Goal: Task Accomplishment & Management: Use online tool/utility

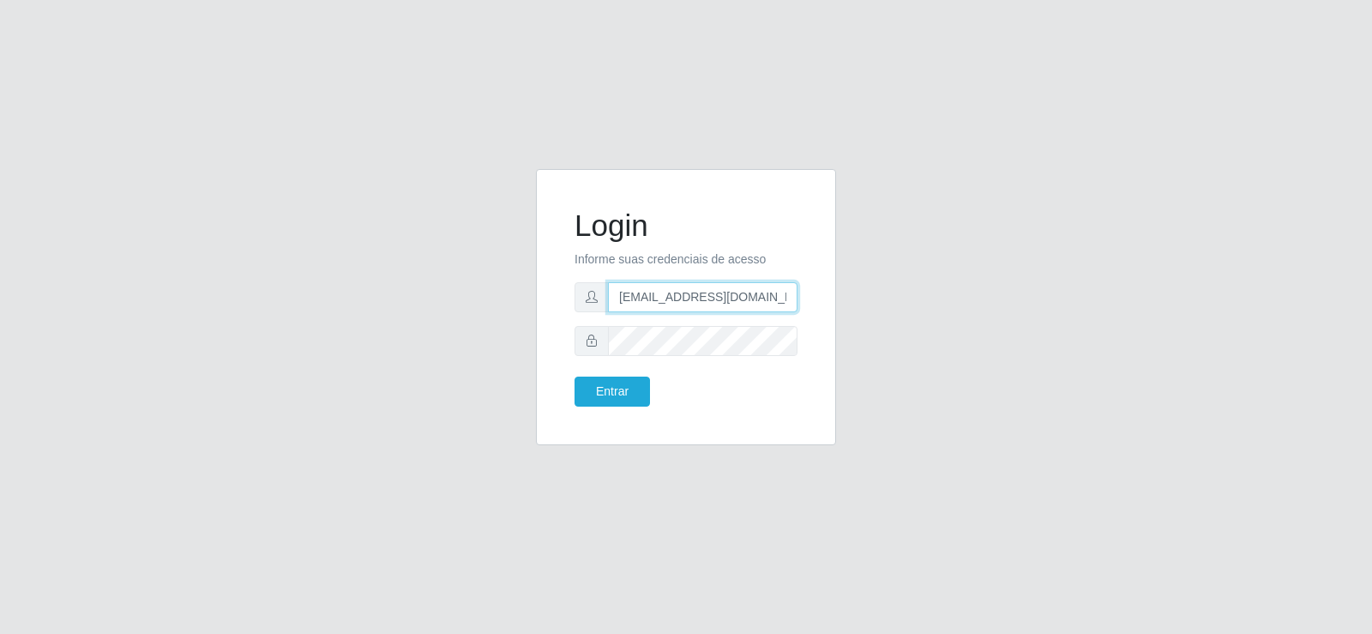
drag, startPoint x: 716, startPoint y: 307, endPoint x: 584, endPoint y: 325, distance: 133.3
click at [584, 325] on form "Login Informe suas credenciais de acesso [EMAIL_ADDRESS][DOMAIN_NAME] Entrar" at bounding box center [685, 306] width 223 height 199
type input "com"
drag, startPoint x: 637, startPoint y: 310, endPoint x: 508, endPoint y: 331, distance: 131.2
click at [508, 331] on div "Login Informe suas credenciais de acesso Entrar" at bounding box center [685, 317] width 977 height 297
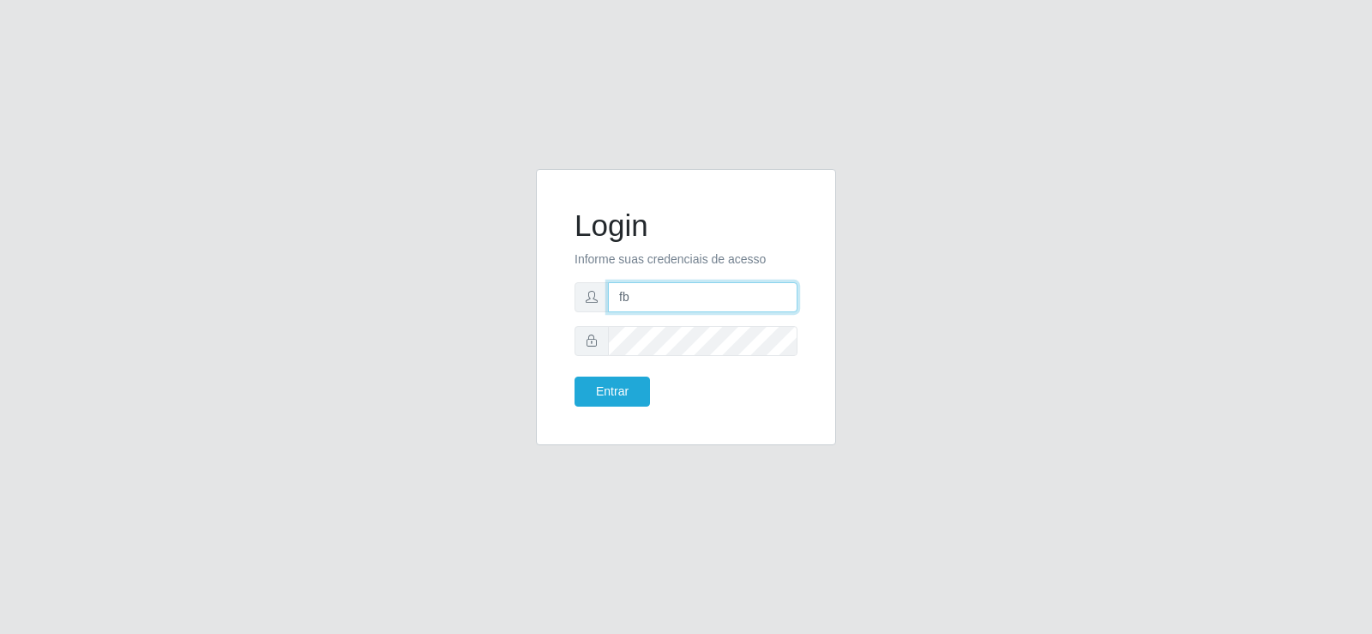
type input "[EMAIL_ADDRESS][DOMAIN_NAME]"
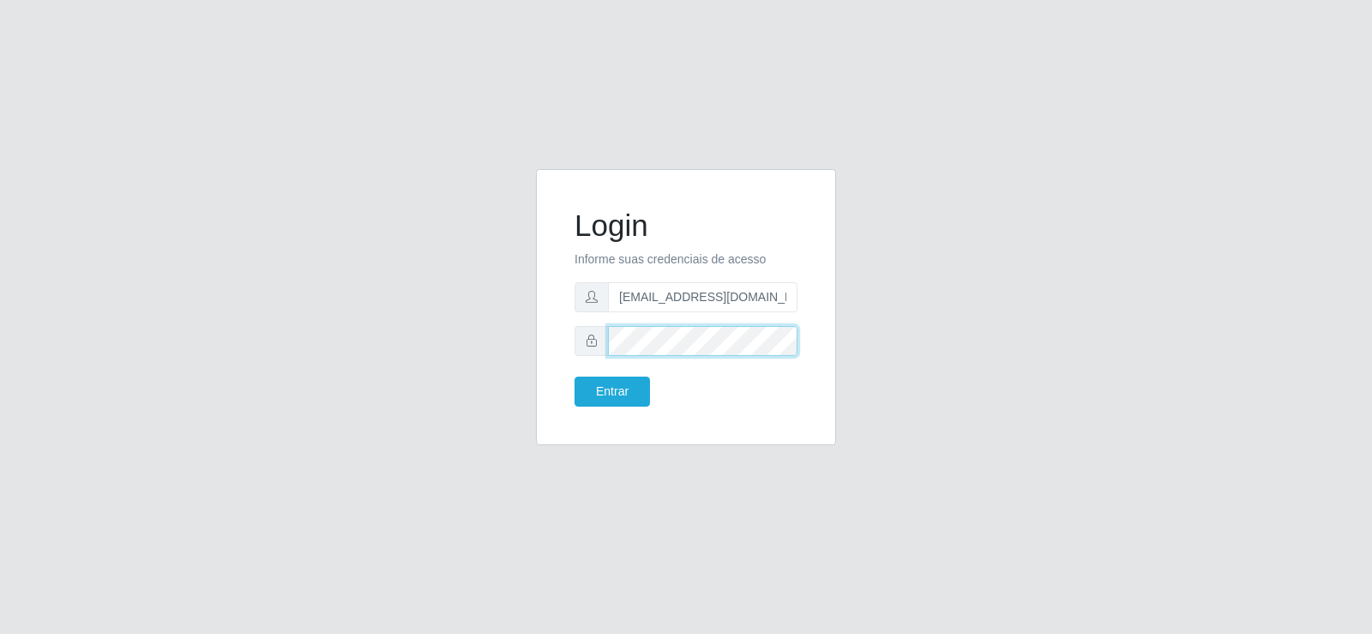
click at [545, 350] on div "Login Informe suas credenciais de acesso [EMAIL_ADDRESS][DOMAIN_NAME] Entrar" at bounding box center [686, 307] width 300 height 276
click at [574, 376] on button "Entrar" at bounding box center [611, 391] width 75 height 30
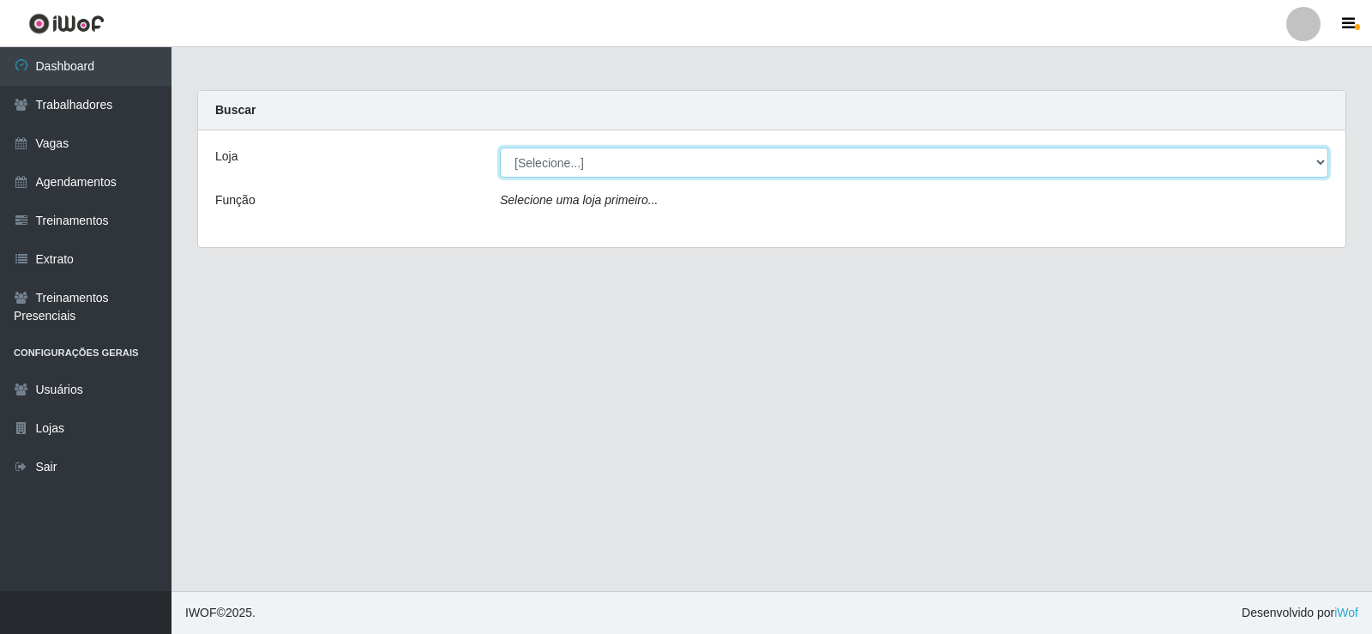
click at [610, 153] on select "[Selecione...] Supermercado Tadeu - [GEOGRAPHIC_DATA]" at bounding box center [914, 162] width 828 height 30
select select "195"
click at [500, 147] on select "[Selecione...] Supermercado Tadeu - [GEOGRAPHIC_DATA]" at bounding box center [914, 162] width 828 height 30
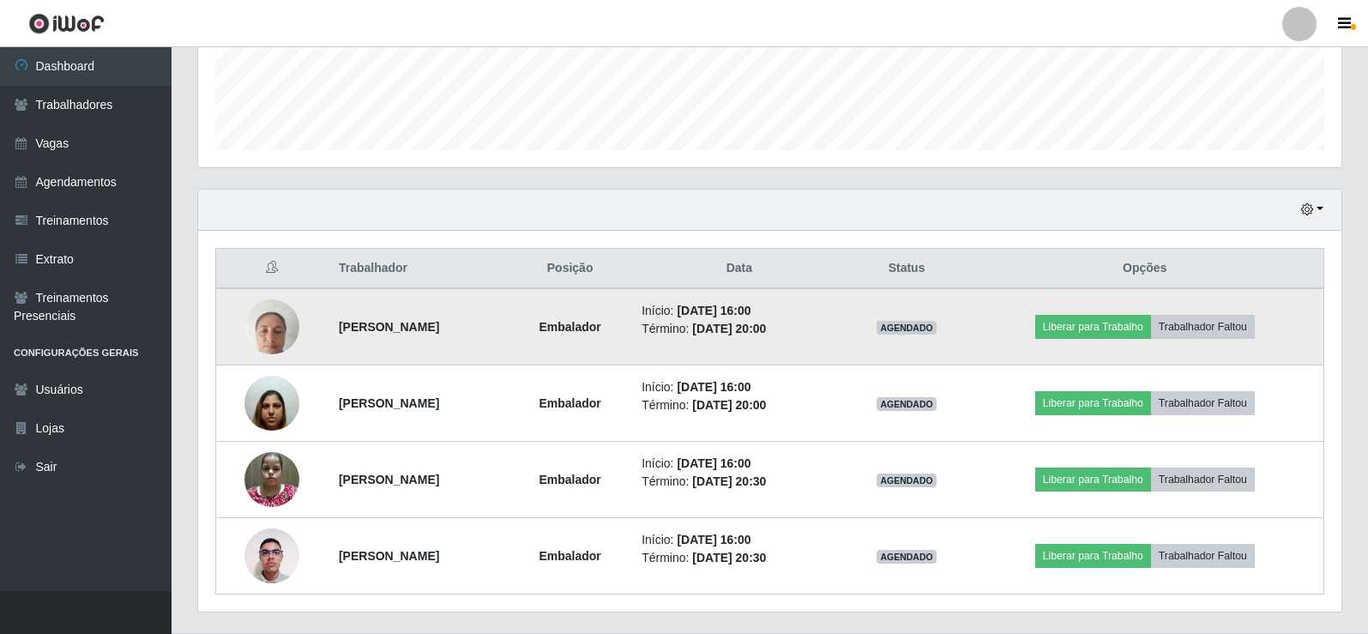
scroll to position [505, 0]
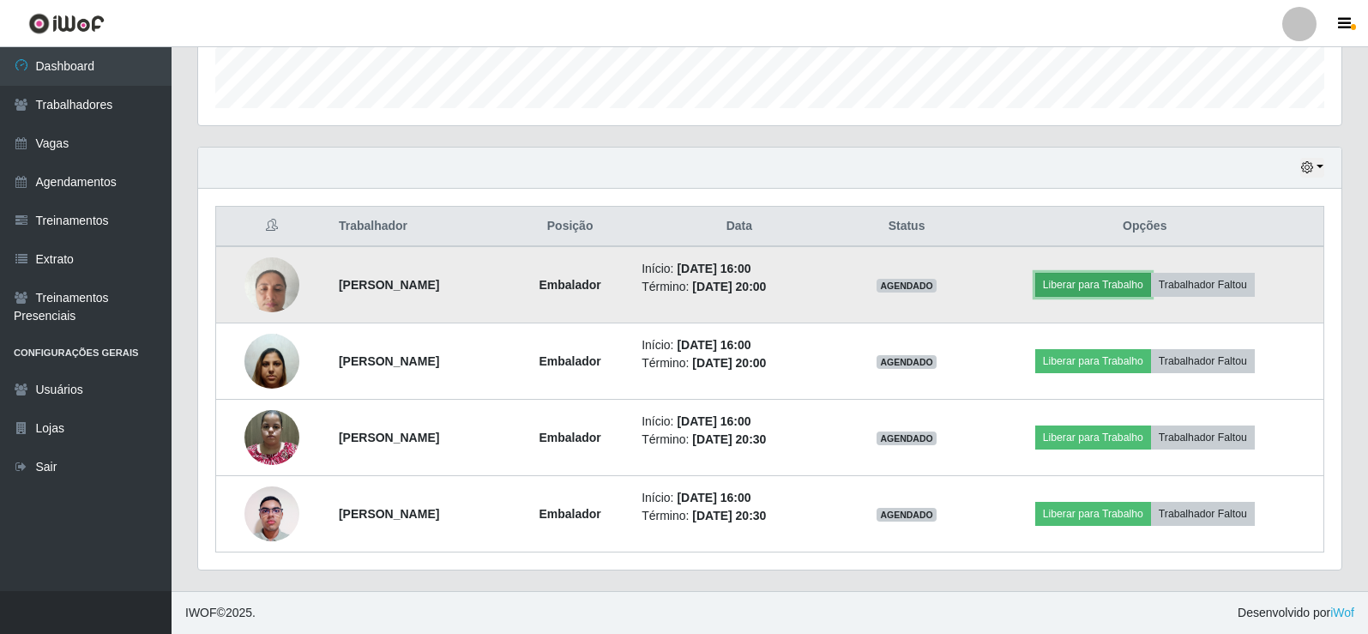
click at [1128, 280] on button "Liberar para Trabalho" at bounding box center [1093, 285] width 116 height 24
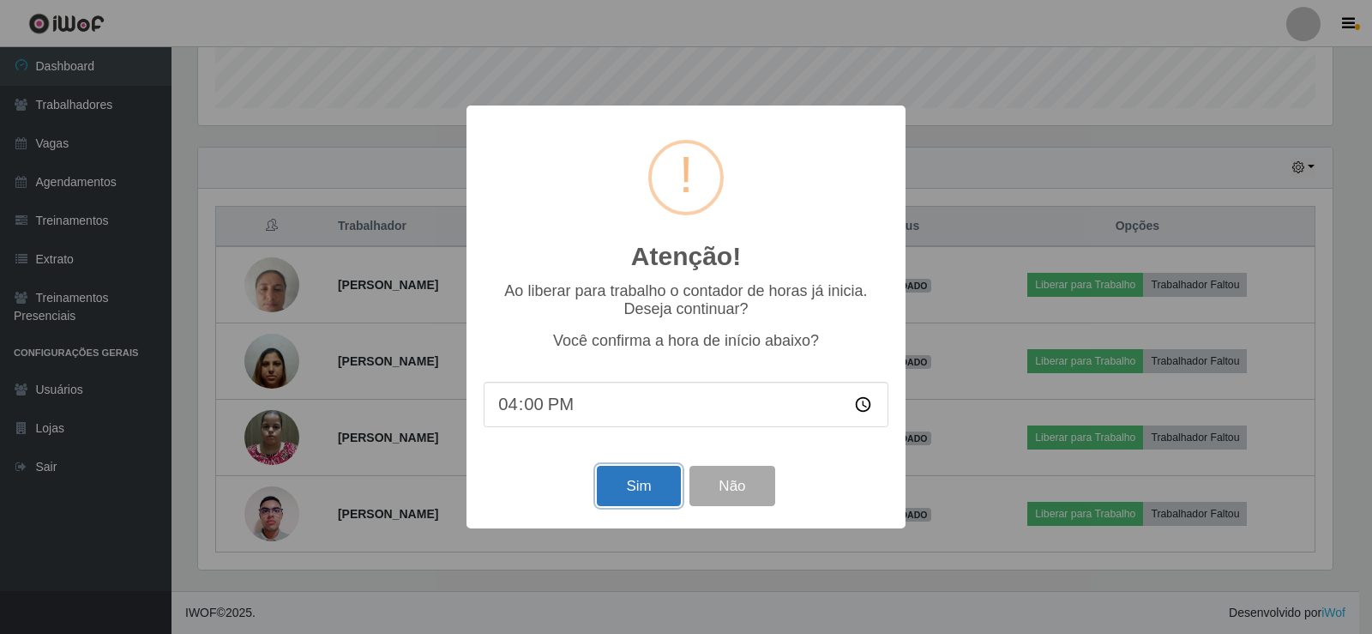
click at [618, 482] on button "Sim" at bounding box center [638, 486] width 83 height 40
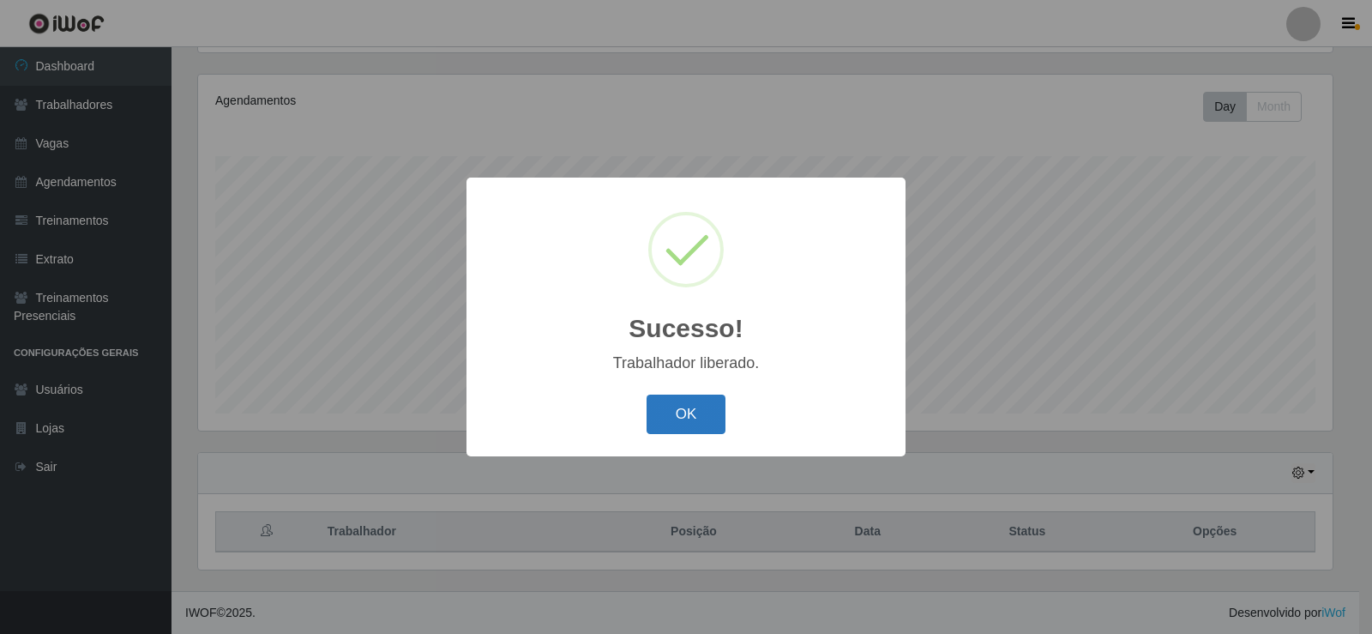
click at [677, 415] on button "OK" at bounding box center [686, 414] width 80 height 40
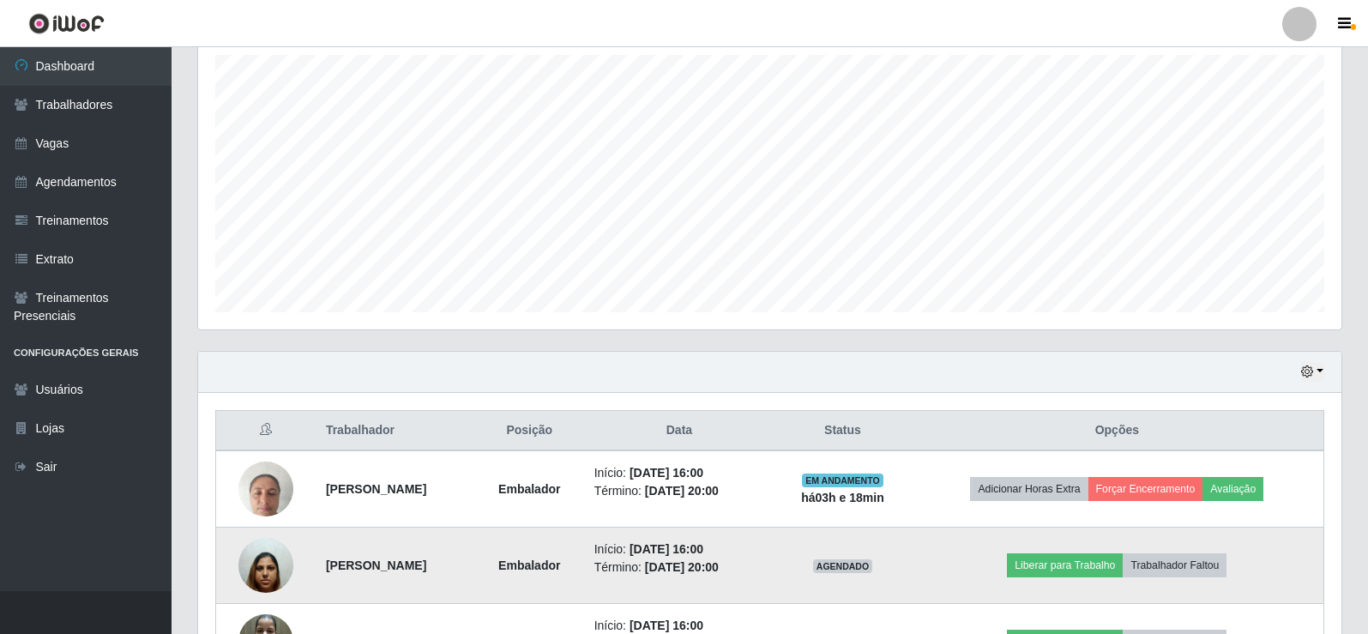
scroll to position [457, 0]
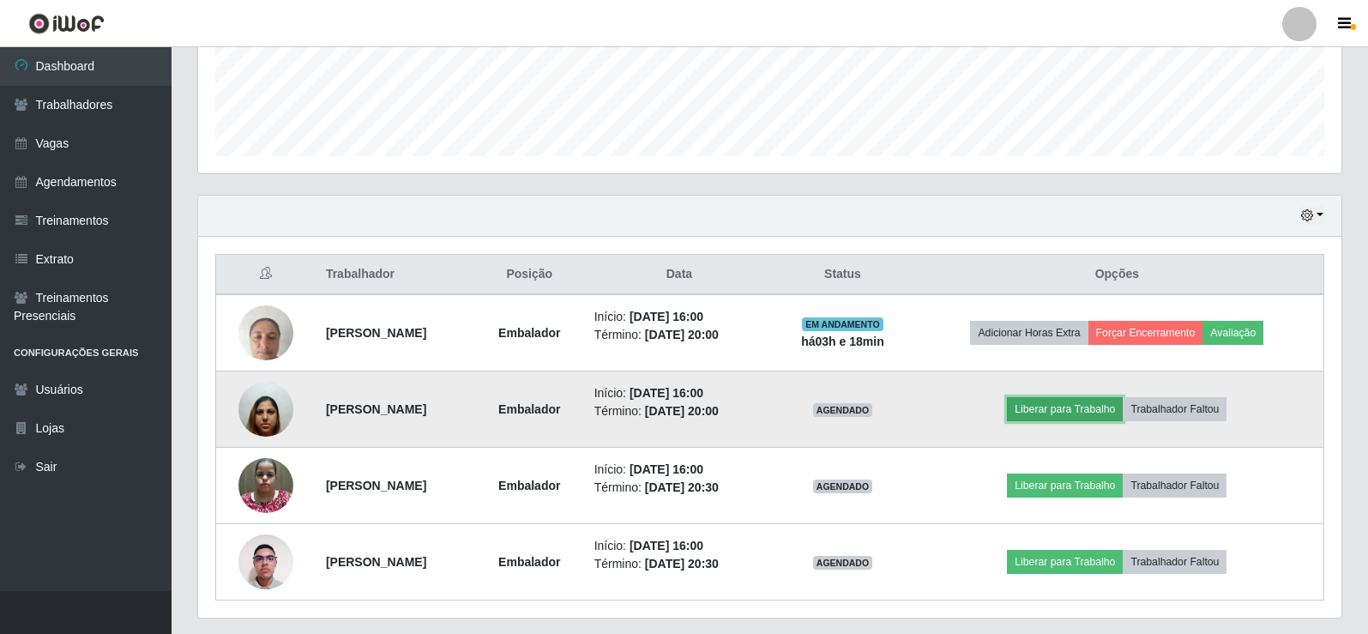
click at [1078, 404] on button "Liberar para Trabalho" at bounding box center [1065, 409] width 116 height 24
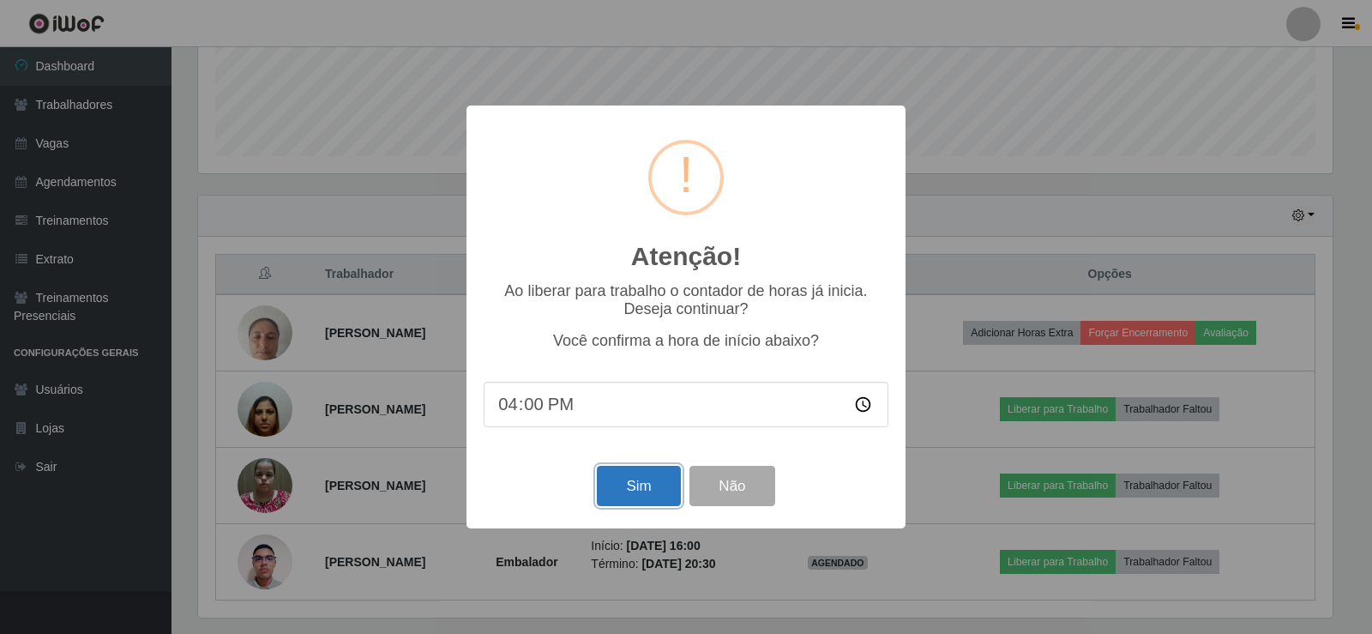
click at [618, 487] on button "Sim" at bounding box center [638, 486] width 83 height 40
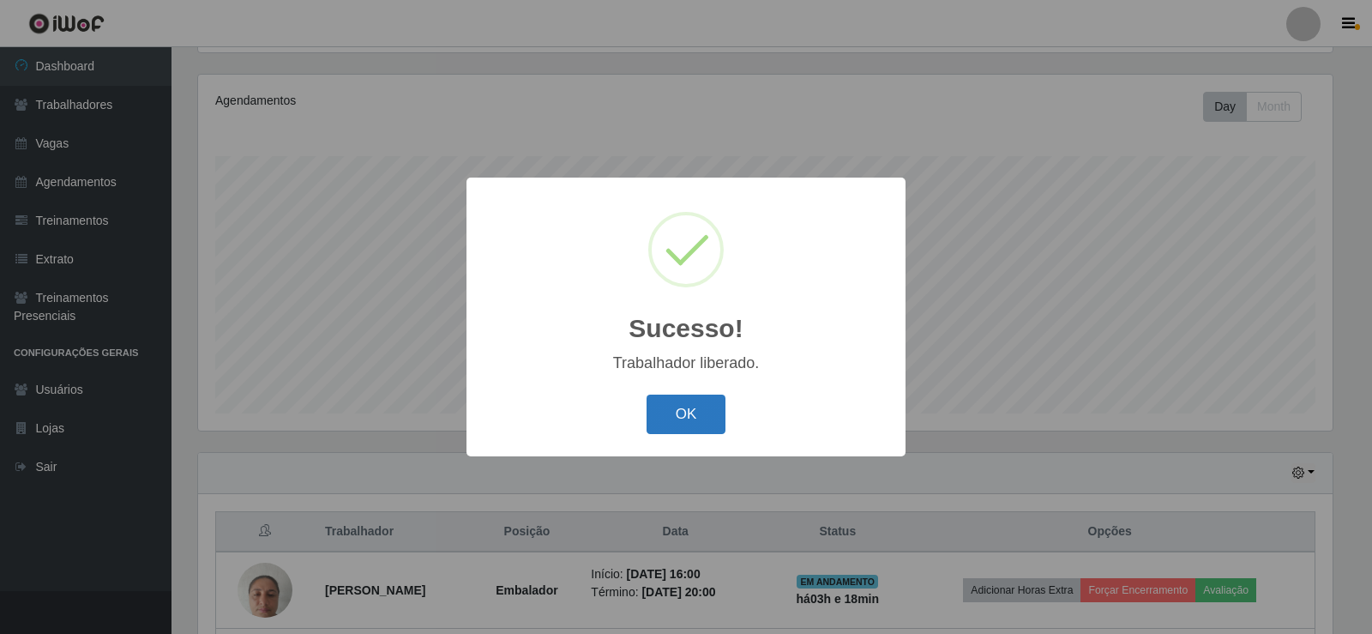
click at [682, 418] on button "OK" at bounding box center [686, 414] width 80 height 40
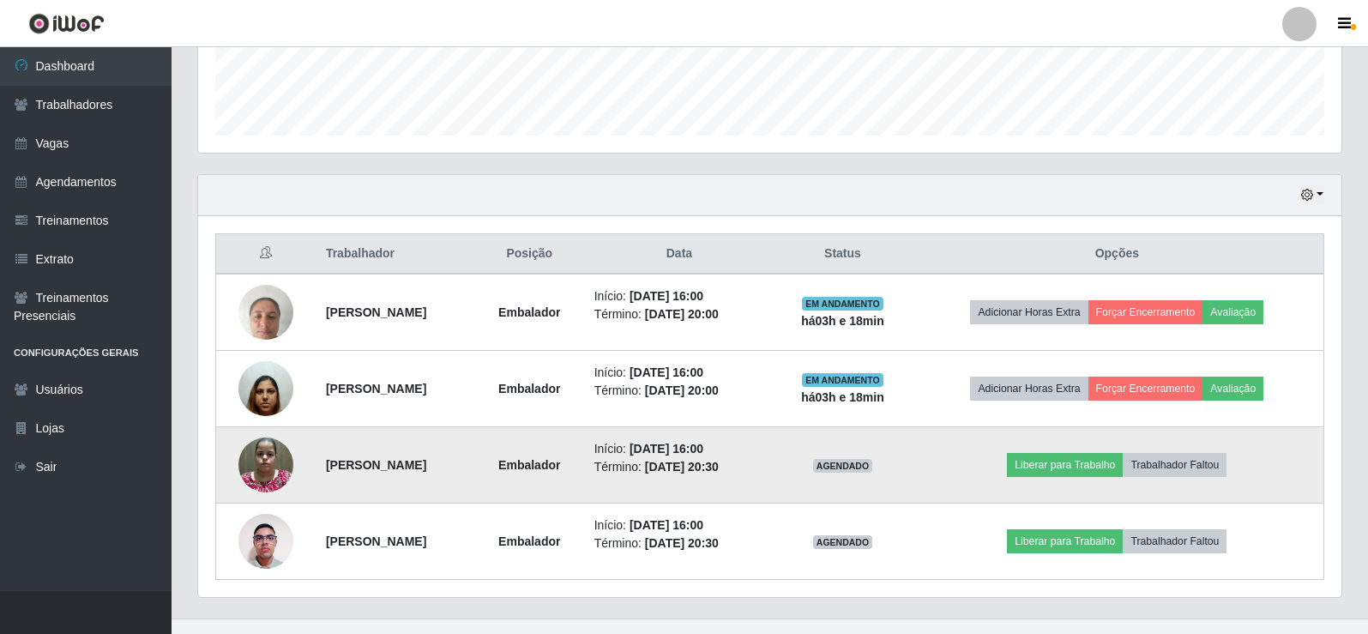
scroll to position [505, 0]
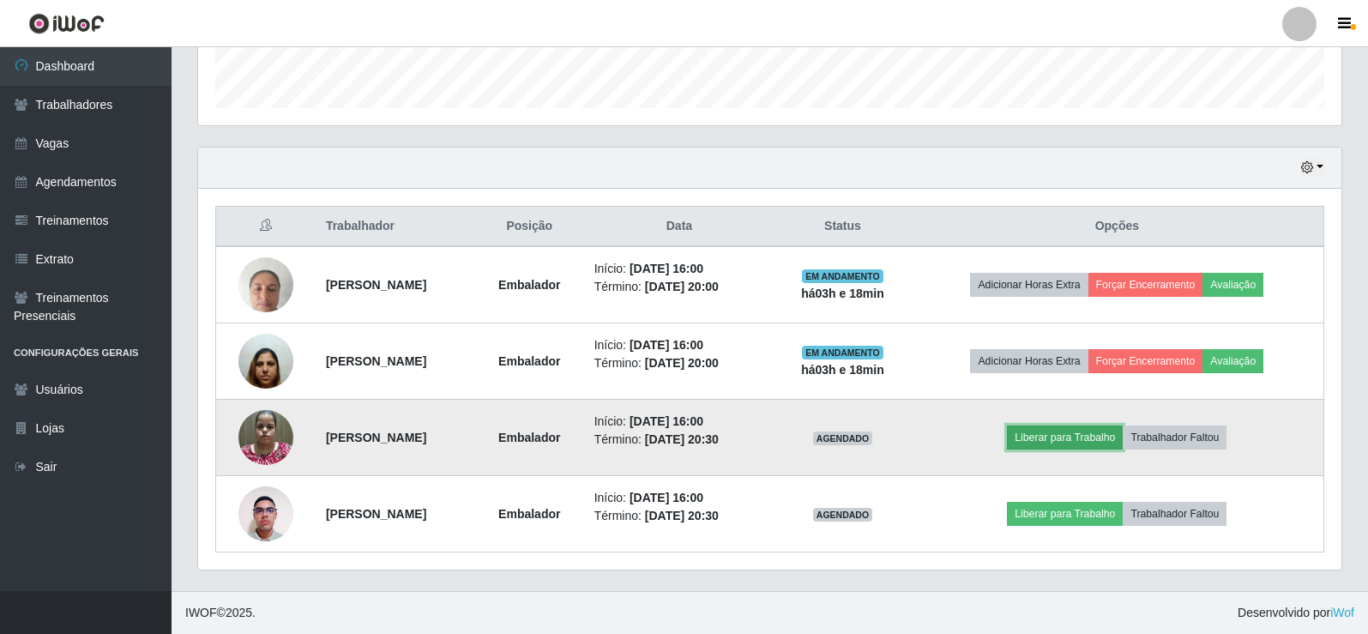
click at [1049, 444] on button "Liberar para Trabalho" at bounding box center [1065, 437] width 116 height 24
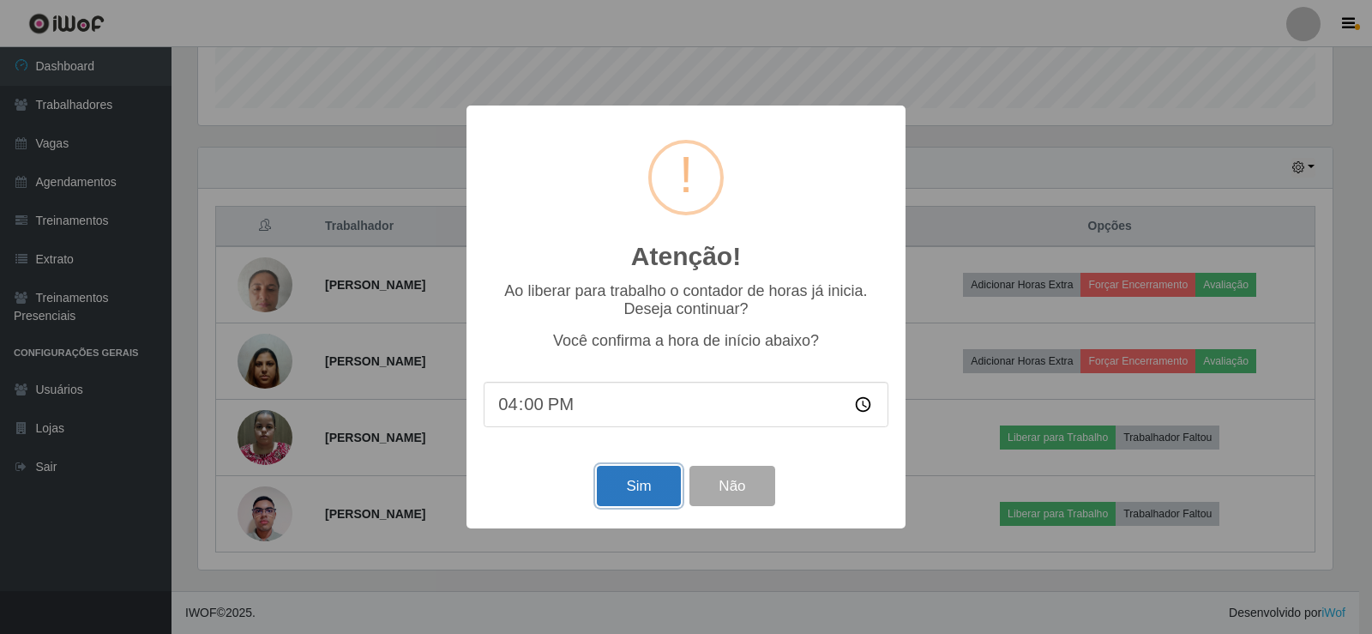
click at [628, 484] on button "Sim" at bounding box center [638, 486] width 83 height 40
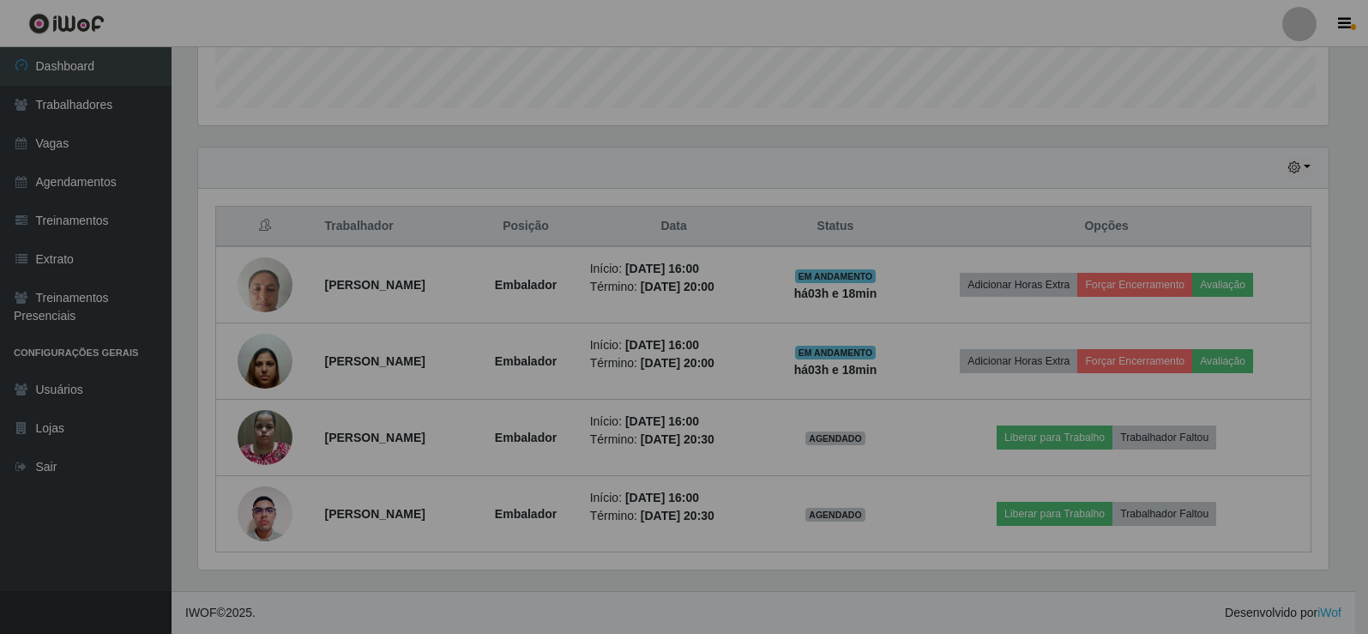
scroll to position [0, 0]
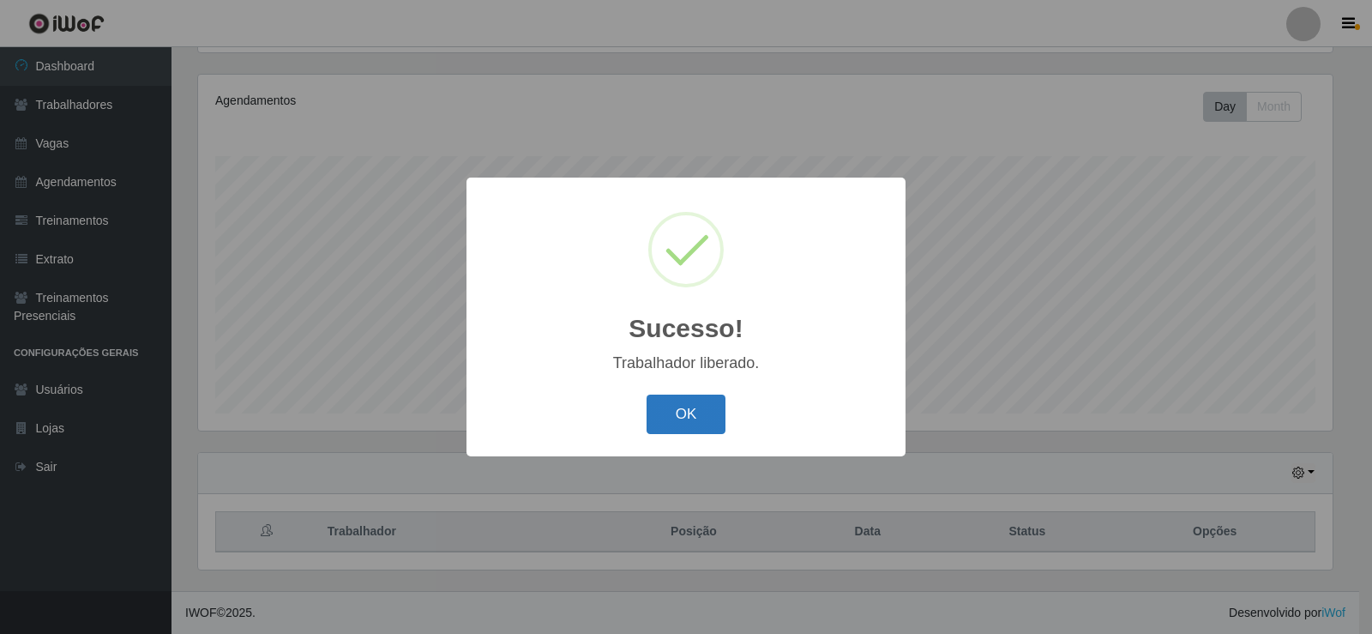
click at [702, 421] on button "OK" at bounding box center [686, 414] width 80 height 40
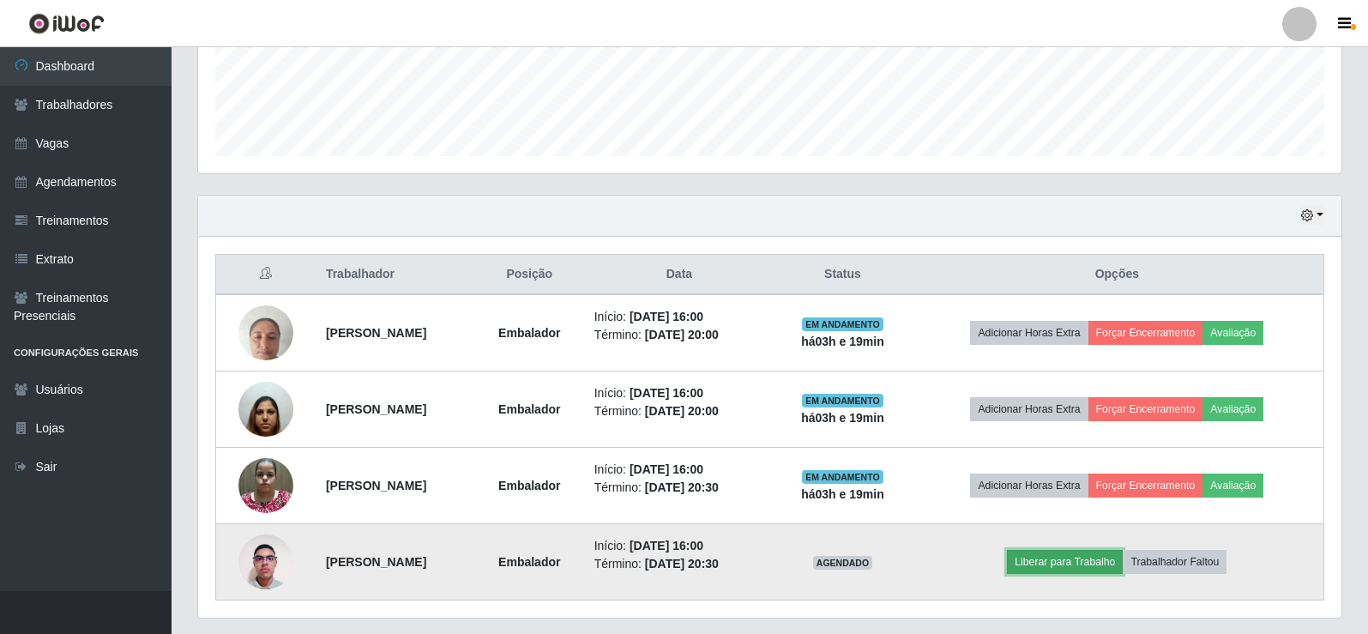
click at [1106, 565] on button "Liberar para Trabalho" at bounding box center [1065, 562] width 116 height 24
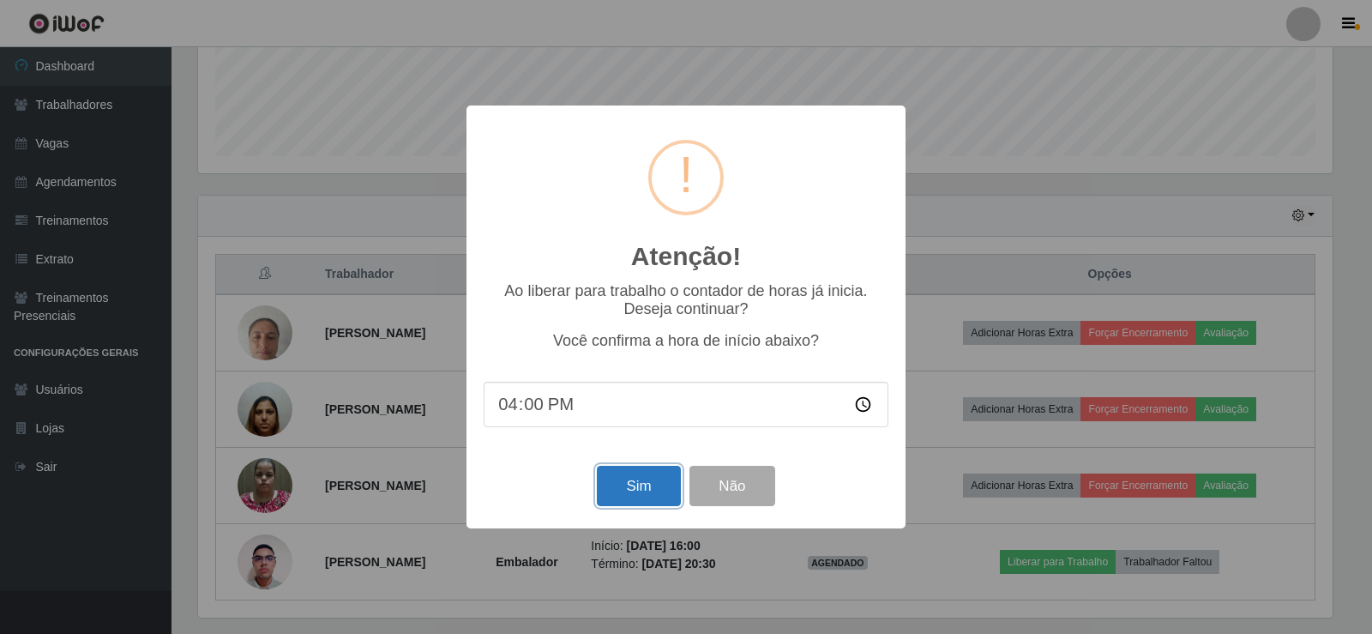
click at [622, 497] on button "Sim" at bounding box center [638, 486] width 83 height 40
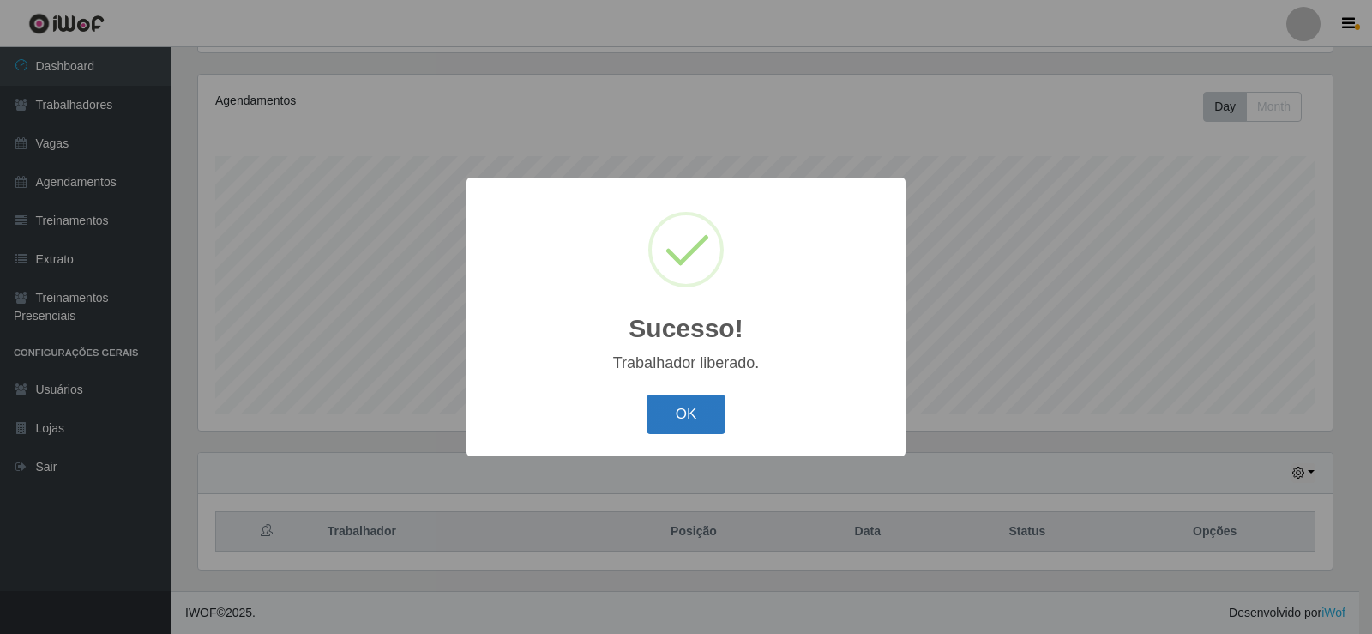
click at [663, 413] on button "OK" at bounding box center [686, 414] width 80 height 40
